Goal: Task Accomplishment & Management: Manage account settings

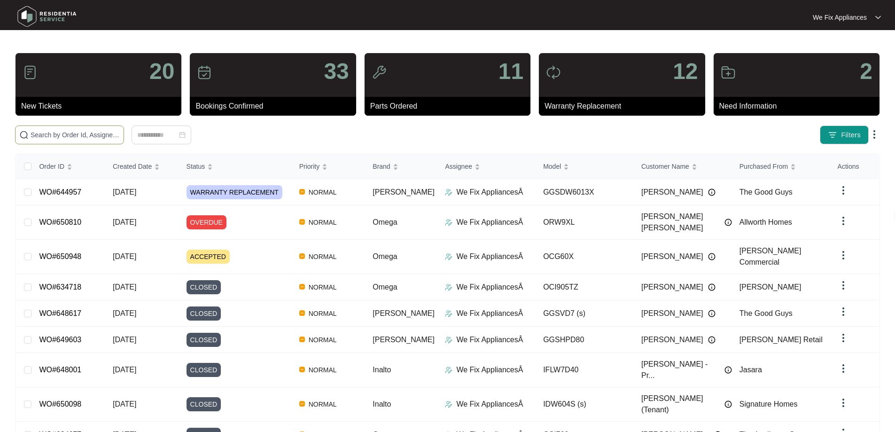
paste input "646736"
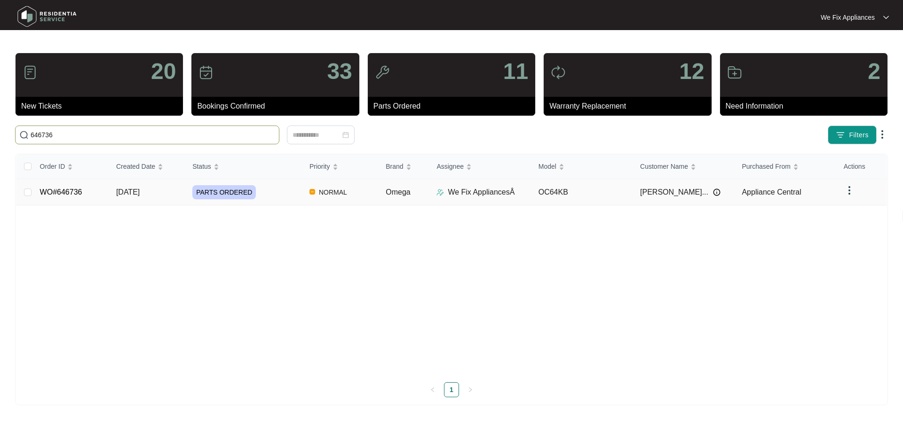
type input "646736"
click at [72, 190] on link "WO#646736" at bounding box center [61, 192] width 42 height 8
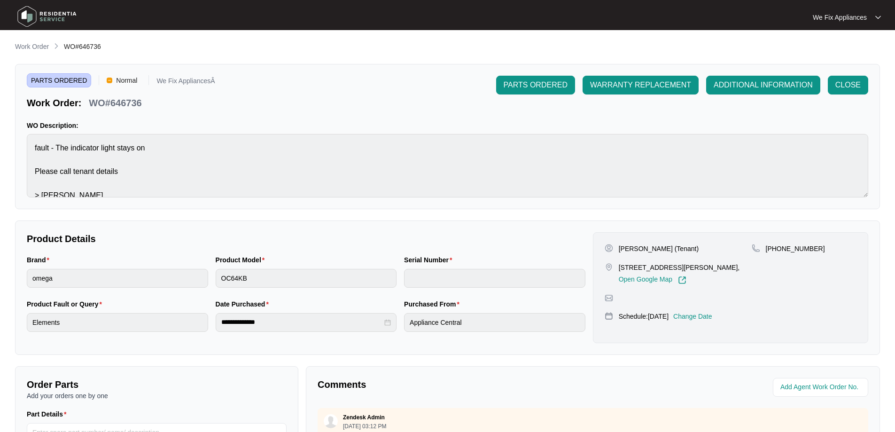
click at [702, 321] on p "Change Date" at bounding box center [693, 316] width 39 height 9
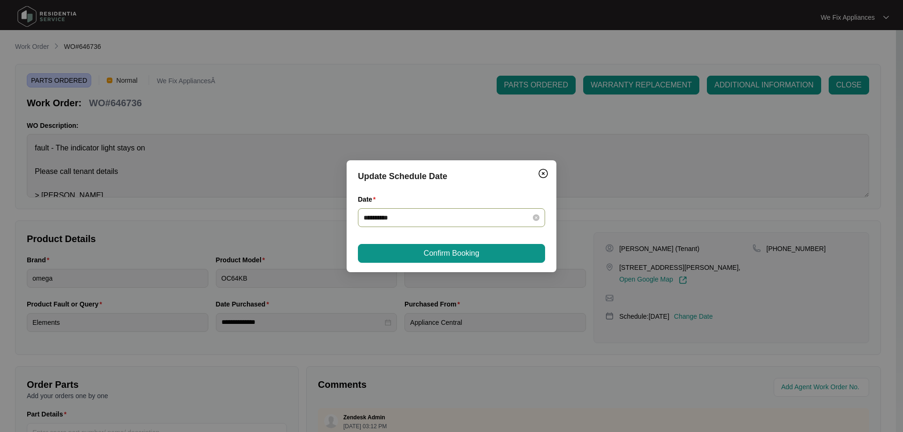
click at [432, 211] on div "**********" at bounding box center [451, 217] width 187 height 19
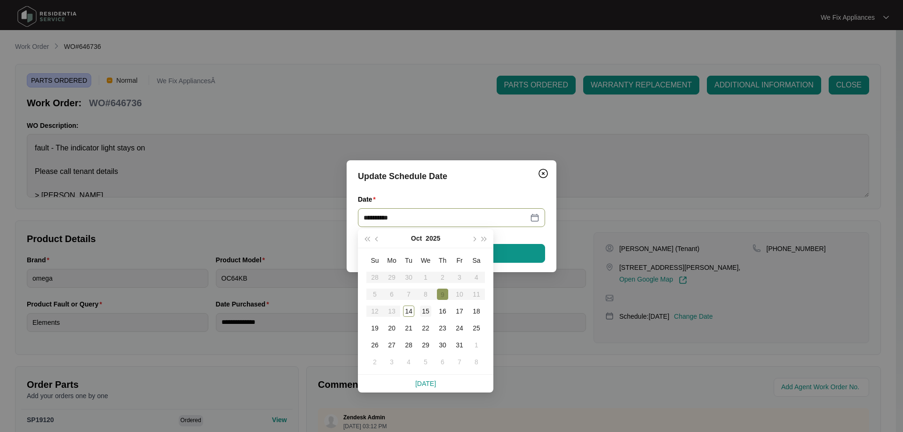
type input "**********"
click at [425, 310] on div "15" at bounding box center [425, 311] width 11 height 11
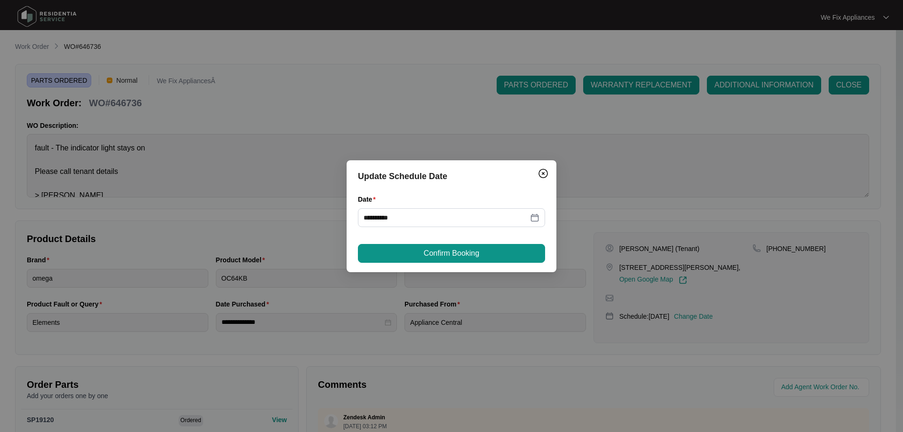
click at [427, 263] on div "**********" at bounding box center [451, 216] width 210 height 112
click at [434, 260] on button "Confirm Booking" at bounding box center [451, 253] width 187 height 19
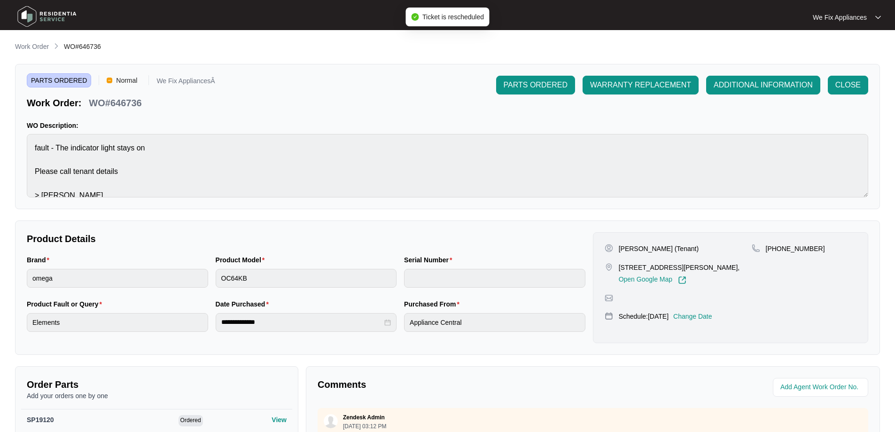
click at [69, 15] on img at bounding box center [47, 16] width 66 height 28
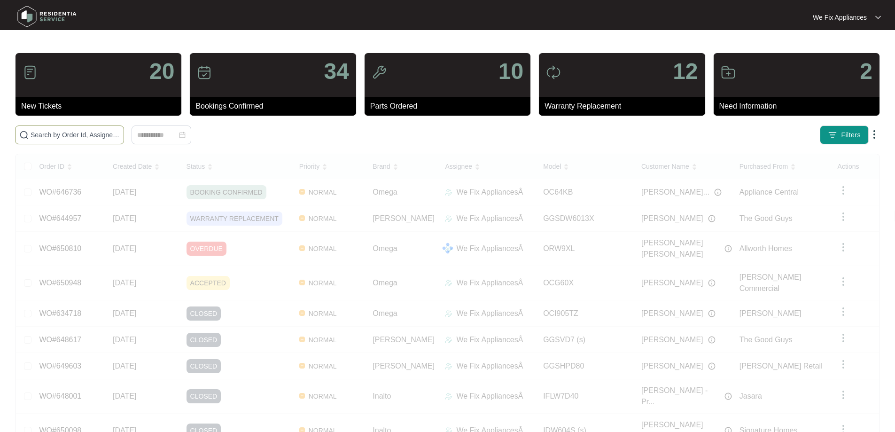
drag, startPoint x: 89, startPoint y: 141, endPoint x: 114, endPoint y: 127, distance: 28.4
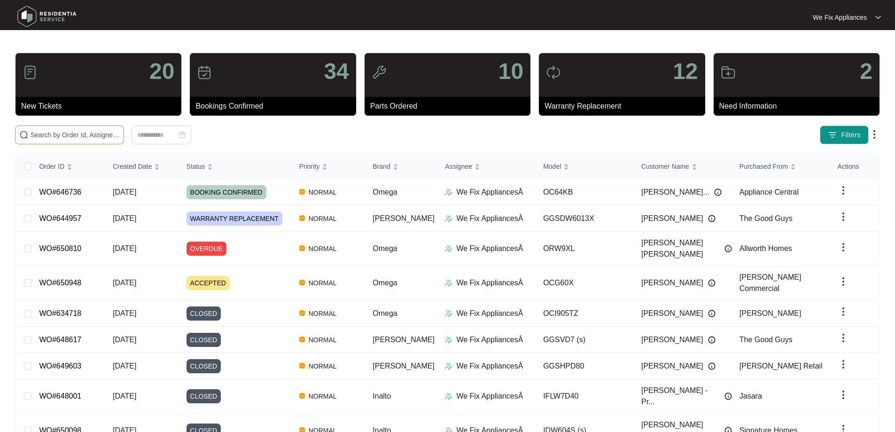
drag, startPoint x: 114, startPoint y: 127, endPoint x: 113, endPoint y: 136, distance: 8.5
paste input "650935"
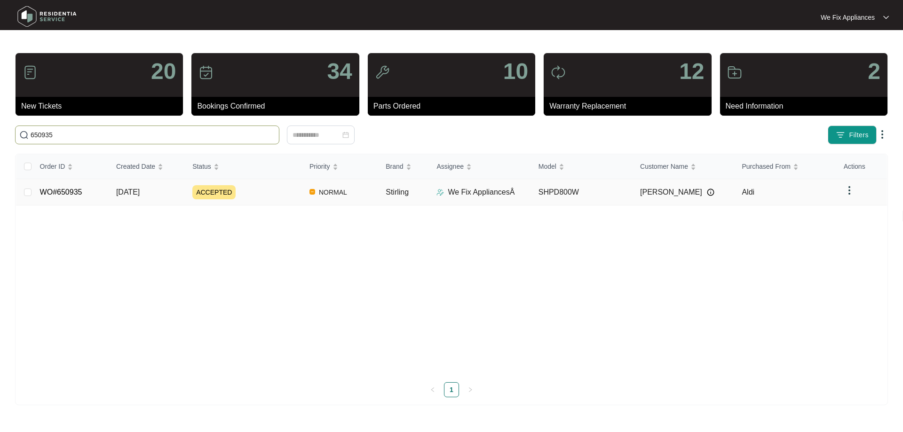
type input "650935"
click at [71, 192] on link "WO#650935" at bounding box center [61, 192] width 42 height 8
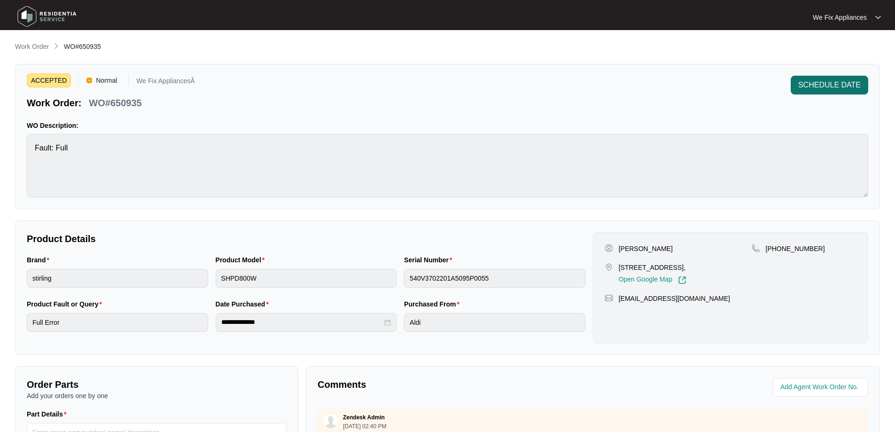
click at [818, 79] on button "SCHEDULE DATE" at bounding box center [830, 85] width 78 height 19
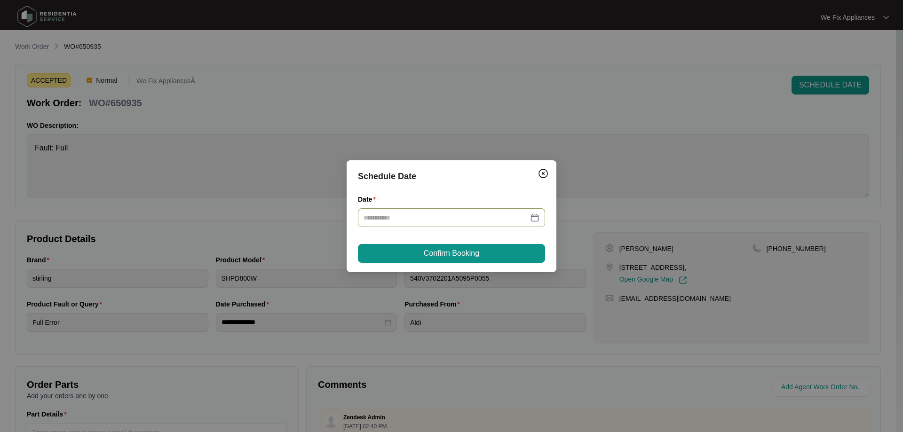
click at [463, 221] on input "Date" at bounding box center [445, 217] width 165 height 10
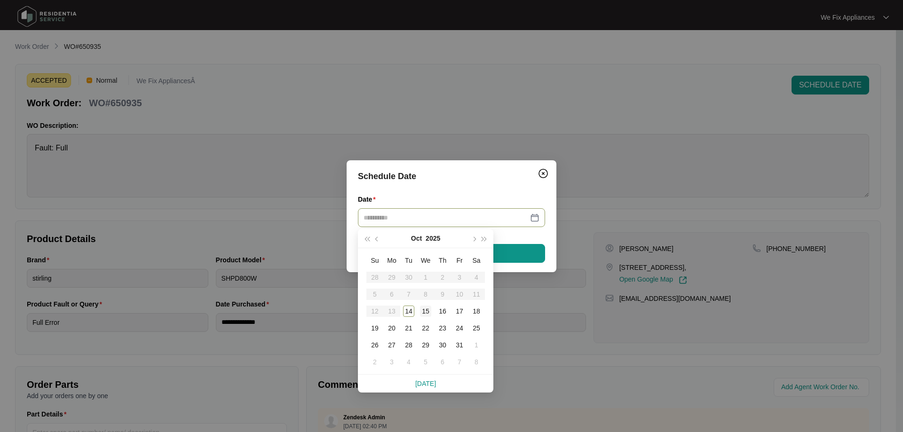
type input "**********"
click at [430, 310] on div "15" at bounding box center [425, 311] width 11 height 11
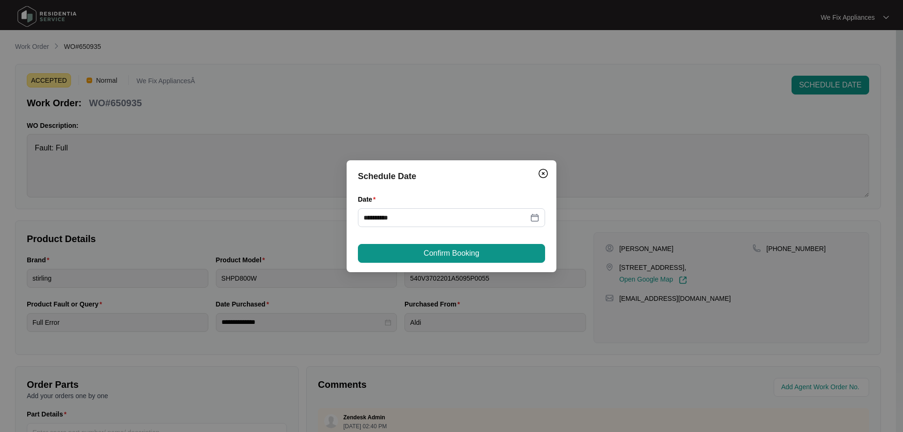
click at [438, 242] on div "**********" at bounding box center [451, 216] width 210 height 112
click at [433, 246] on button "Confirm Booking" at bounding box center [451, 253] width 187 height 19
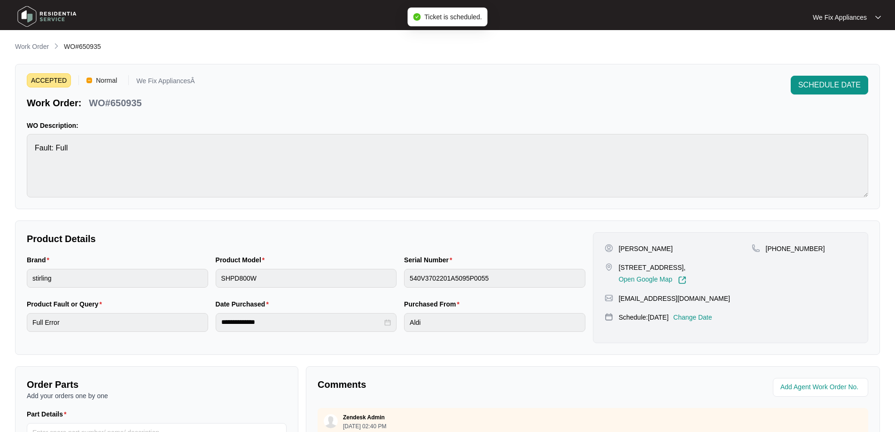
click at [64, 19] on img at bounding box center [47, 16] width 66 height 28
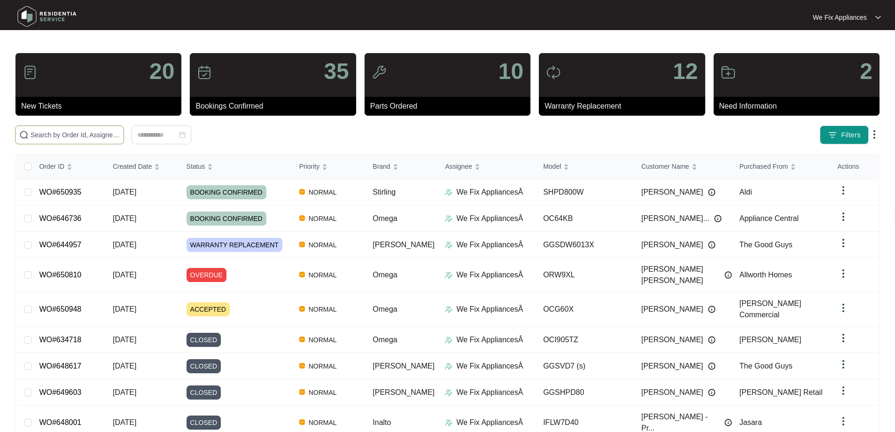
paste input "650907"
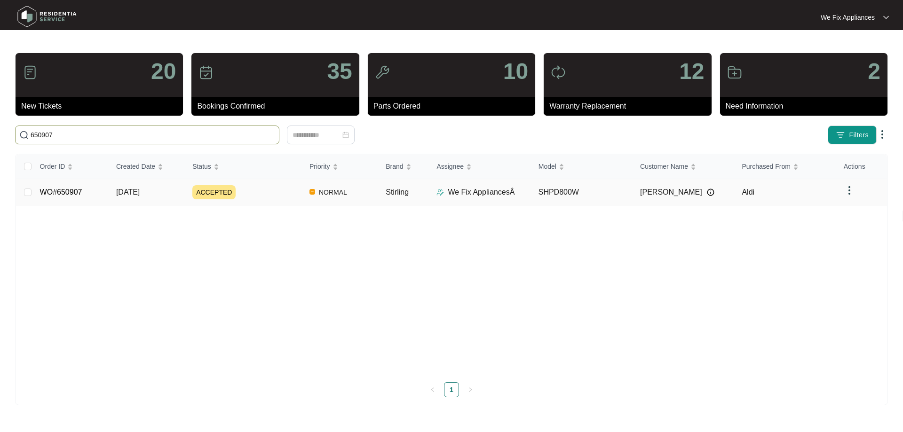
type input "650907"
click at [77, 195] on link "WO#650907" at bounding box center [61, 192] width 42 height 8
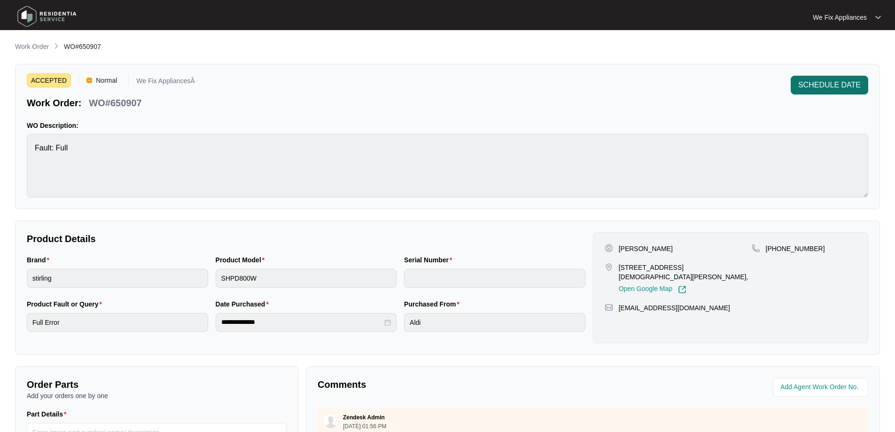
click at [839, 77] on button "SCHEDULE DATE" at bounding box center [830, 85] width 78 height 19
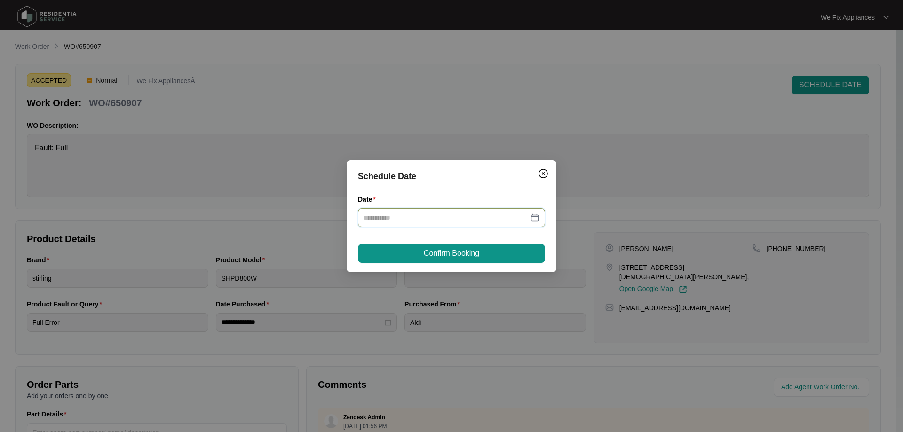
click at [426, 216] on input "Date" at bounding box center [445, 217] width 165 height 10
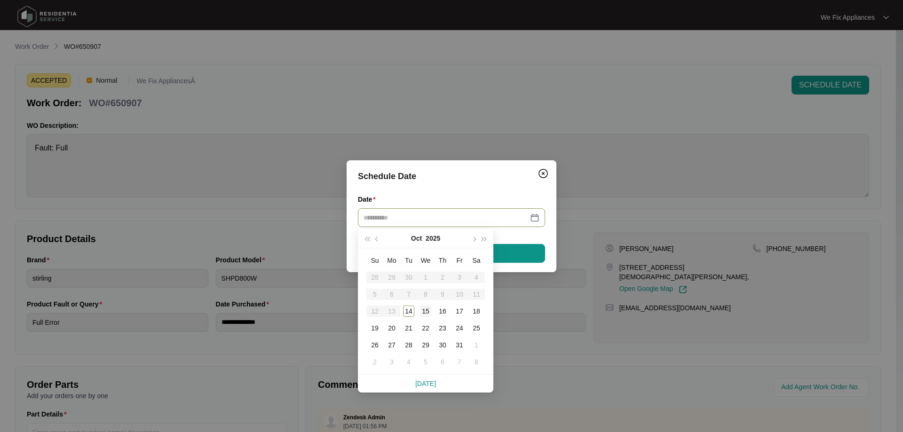
type input "**********"
click at [425, 307] on div "15" at bounding box center [425, 311] width 11 height 11
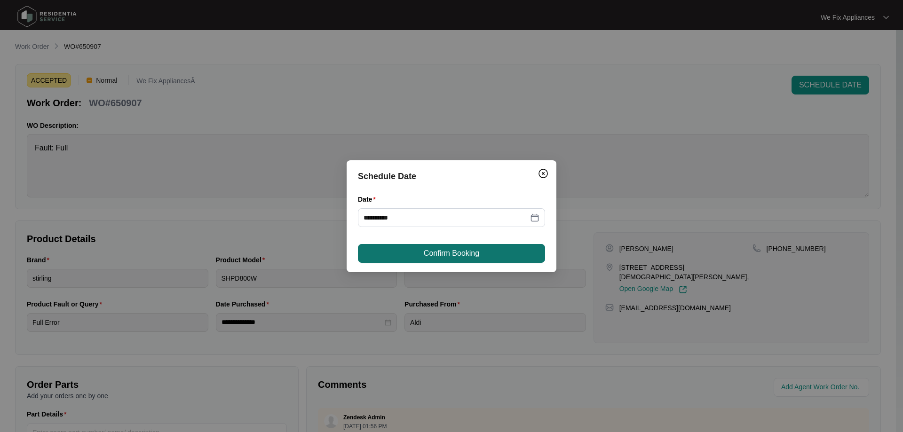
click at [444, 254] on span "Confirm Booking" at bounding box center [451, 253] width 55 height 11
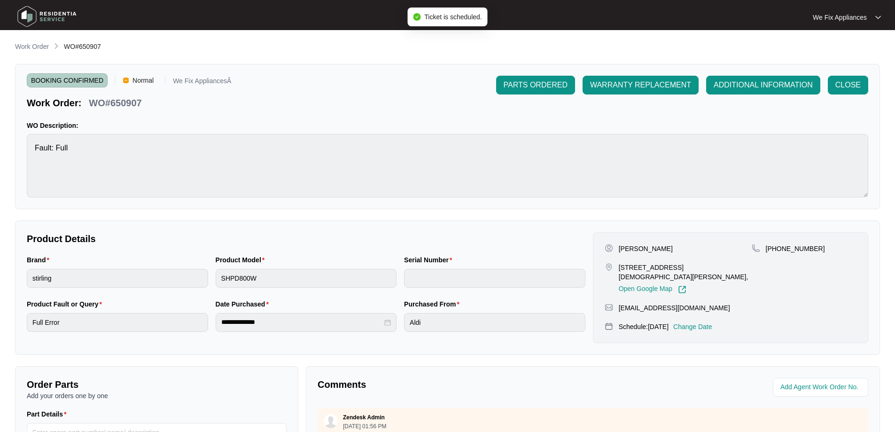
click at [43, 7] on img at bounding box center [47, 16] width 66 height 28
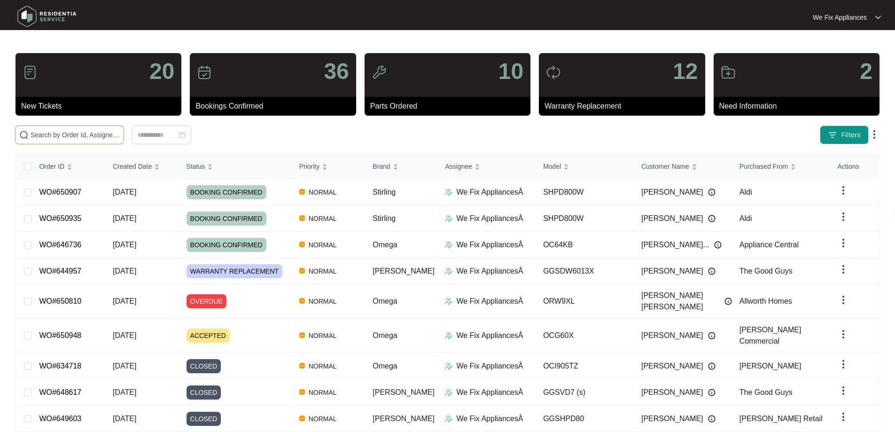
paste input "650810"
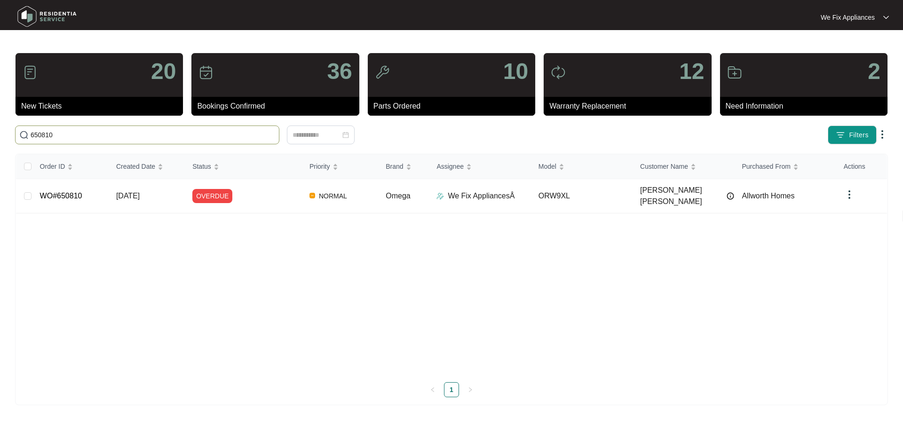
type input "650810"
click at [63, 192] on link "WO#650810" at bounding box center [61, 196] width 42 height 8
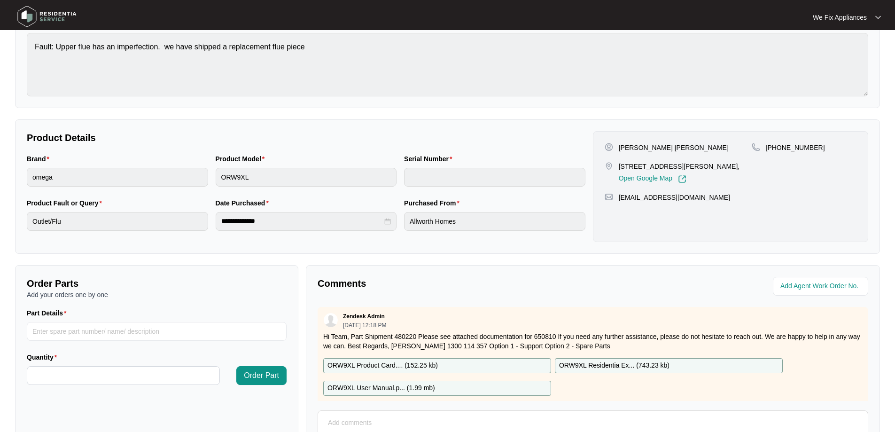
scroll to position [188, 0]
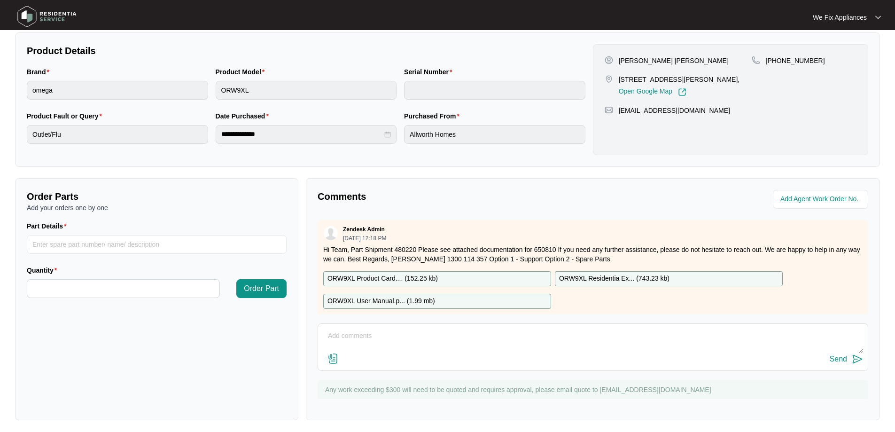
click at [364, 330] on textarea at bounding box center [593, 341] width 541 height 24
type textarea "Hi tea, customer is now booked in for the 15/10 thank you."
click at [840, 357] on div "Send" at bounding box center [838, 359] width 17 height 8
click at [69, 20] on img at bounding box center [47, 16] width 66 height 28
